Goal: Task Accomplishment & Management: Manage account settings

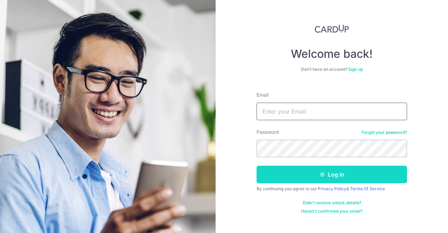
type input "[EMAIL_ADDRESS][DOMAIN_NAME]"
click at [298, 176] on button "Log in" at bounding box center [331, 173] width 150 height 17
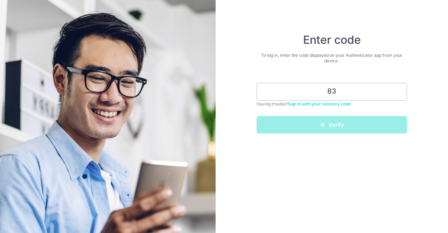
type input "8"
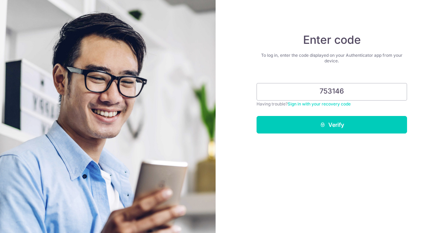
type input "753146"
click at [256, 116] on button "Verify" at bounding box center [331, 124] width 150 height 17
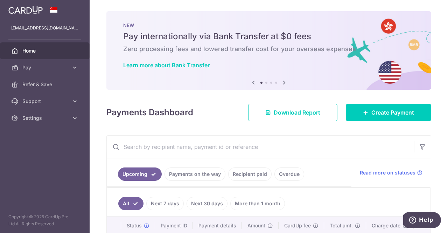
click at [281, 82] on icon at bounding box center [284, 82] width 8 height 9
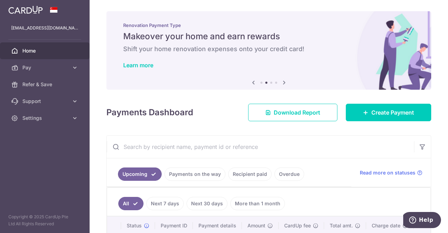
click at [281, 82] on icon at bounding box center [284, 82] width 8 height 9
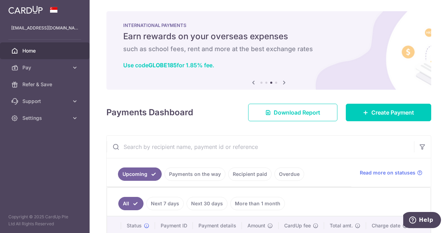
click at [281, 82] on icon at bounding box center [284, 82] width 8 height 9
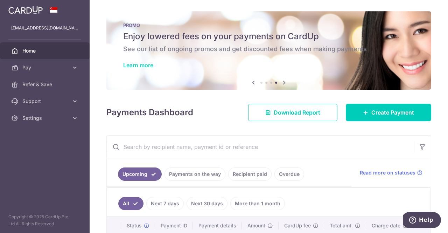
click at [135, 64] on link "Learn more" at bounding box center [138, 65] width 30 height 7
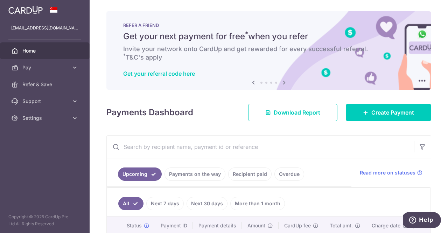
click at [284, 81] on icon at bounding box center [284, 82] width 8 height 9
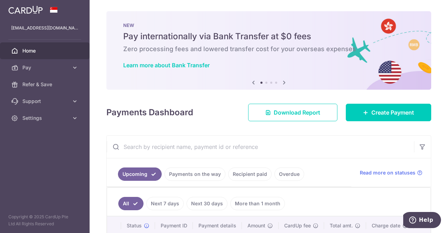
click at [284, 81] on icon at bounding box center [284, 82] width 8 height 9
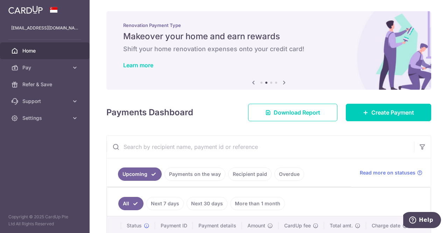
click at [284, 81] on icon at bounding box center [284, 82] width 8 height 9
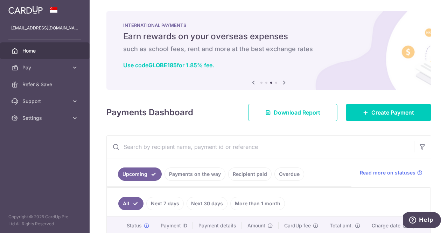
click at [284, 81] on icon at bounding box center [284, 82] width 8 height 9
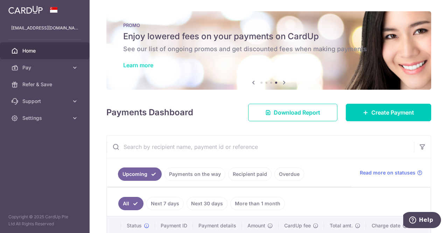
click at [149, 65] on link "Learn more" at bounding box center [138, 65] width 30 height 7
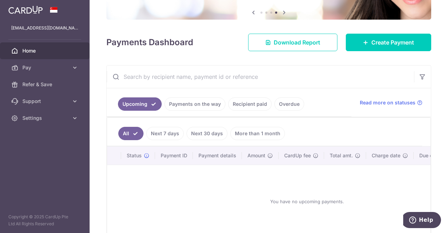
click at [242, 130] on link "More than 1 month" at bounding box center [257, 133] width 55 height 13
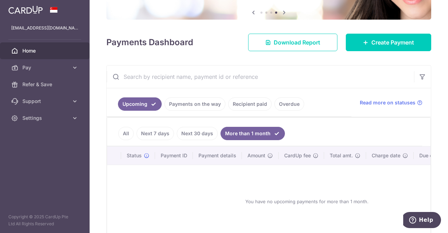
click at [123, 133] on link "All" at bounding box center [125, 133] width 15 height 13
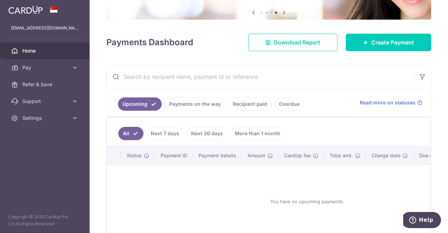
click at [257, 104] on link "Recipient paid" at bounding box center [249, 103] width 43 height 13
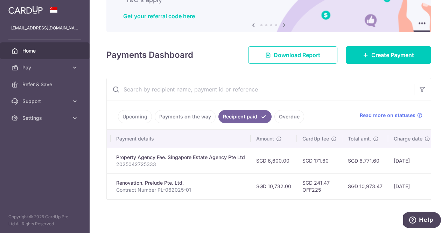
scroll to position [0, 0]
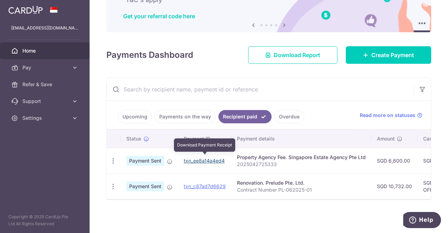
click at [199, 158] on link "txn_ee8a14a4ed4" at bounding box center [204, 160] width 41 height 6
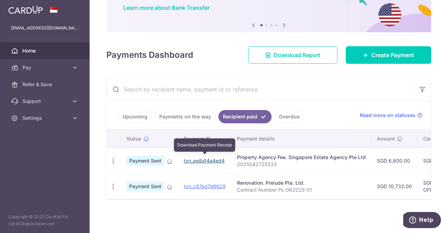
drag, startPoint x: 220, startPoint y: 158, endPoint x: 261, endPoint y: 34, distance: 131.1
click at [220, 158] on link "txn_ee8a14a4ed4" at bounding box center [204, 160] width 41 height 6
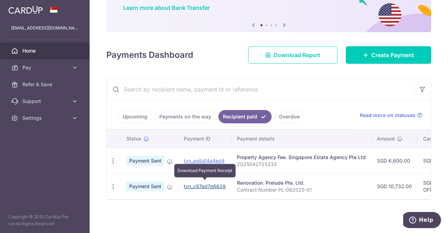
drag, startPoint x: 215, startPoint y: 185, endPoint x: 259, endPoint y: 35, distance: 156.7
click at [215, 185] on link "txn_c87ad7d6629" at bounding box center [205, 186] width 42 height 6
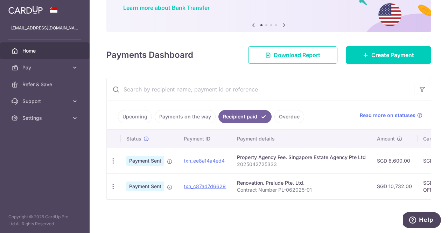
drag, startPoint x: 303, startPoint y: 177, endPoint x: 236, endPoint y: 174, distance: 67.3
click at [236, 174] on td "Renovation. Prelude Pte. Ltd. Contract Number PL-062025-01" at bounding box center [301, 186] width 140 height 26
copy div "Renovation. Prelude Pte. Ltd."
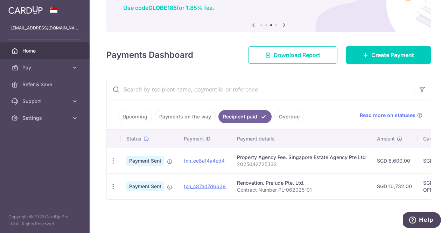
drag, startPoint x: 346, startPoint y: 153, endPoint x: 239, endPoint y: 146, distance: 108.0
click at [234, 148] on td "Property Agency Fee. Singapore Estate Agency Pte Ltd 2025042725333" at bounding box center [301, 161] width 140 height 26
copy div "Property Agency Fee. Singapore Estate Agency"
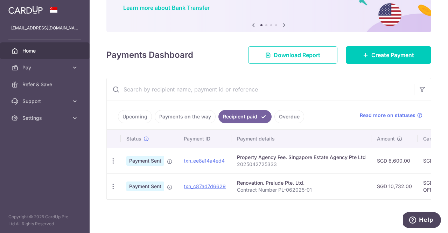
click at [330, 105] on ul "Upcoming Payments on the way Recipient paid Overdue" at bounding box center [229, 115] width 245 height 28
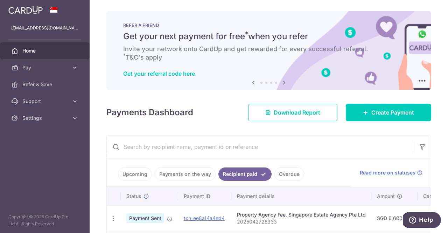
click at [34, 50] on span "Home" at bounding box center [45, 50] width 46 height 7
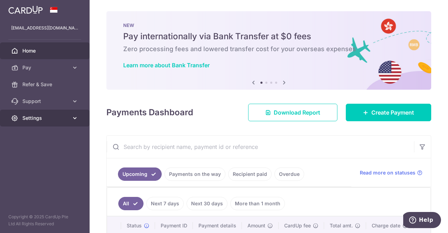
click at [45, 119] on span "Settings" at bounding box center [45, 117] width 46 height 7
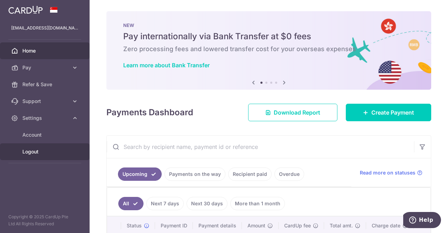
click at [45, 150] on span "Logout" at bounding box center [45, 151] width 46 height 7
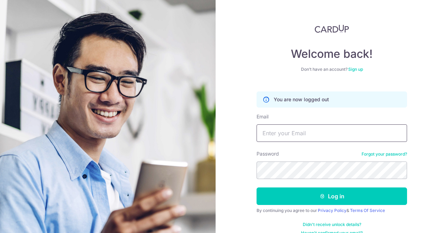
type input "[EMAIL_ADDRESS][DOMAIN_NAME]"
click at [267, 88] on form "You are now logged out Email [EMAIL_ADDRESS][DOMAIN_NAME] Password Forgot your …" at bounding box center [331, 160] width 150 height 149
